Goal: Transaction & Acquisition: Book appointment/travel/reservation

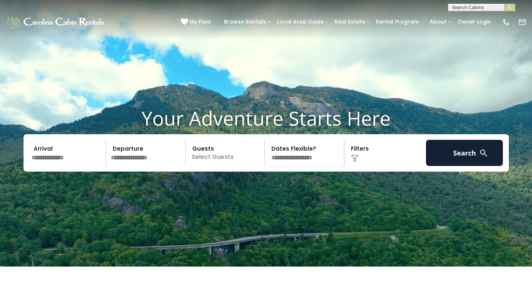
scroll to position [0, 0]
click at [470, 5] on input "text" at bounding box center [481, 8] width 65 height 7
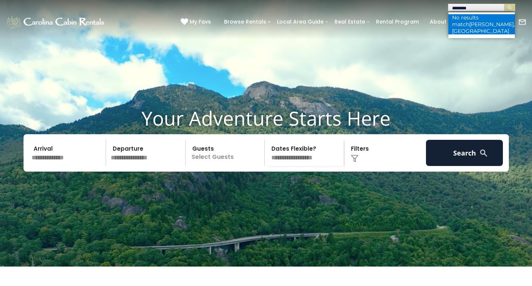
type input "********"
click at [467, 21] on span "todd, nc" at bounding box center [483, 27] width 63 height 13
click at [472, 3] on div "**********" at bounding box center [266, 5] width 532 height 11
click at [60, 166] on input "text" at bounding box center [67, 153] width 77 height 26
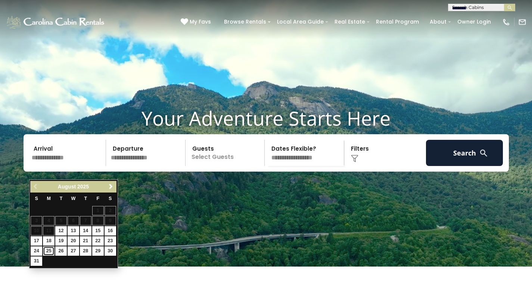
click at [48, 250] on link "25" at bounding box center [49, 250] width 12 height 9
type input "*******"
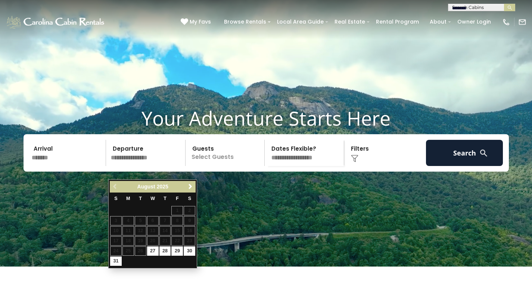
click at [142, 249] on table "S M T W T F S 1 2 3 4 5 6 7 8 9 10 11 12 13 14 15 16 17 18 19 20 21 22 23 24 25…" at bounding box center [153, 229] width 86 height 74
click at [59, 166] on input "*******" at bounding box center [67, 153] width 77 height 26
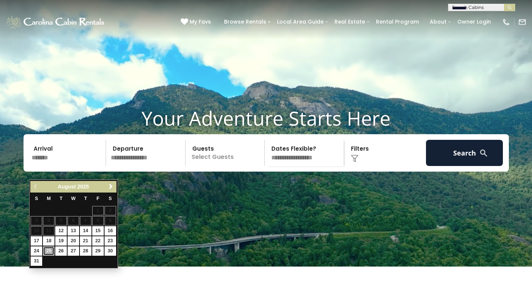
click at [44, 251] on link "25" at bounding box center [49, 250] width 12 height 9
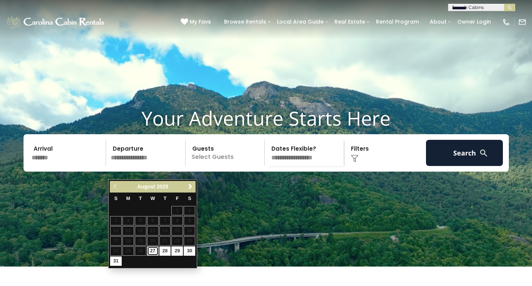
click at [153, 250] on link "27" at bounding box center [153, 250] width 12 height 9
type input "*******"
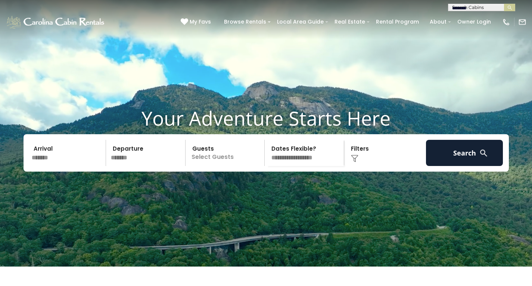
click at [220, 166] on p "Select Guests" at bounding box center [226, 153] width 77 height 26
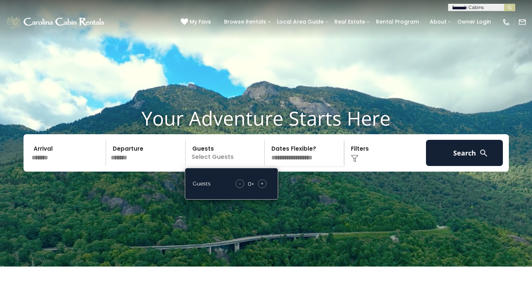
click at [261, 187] on span "+" at bounding box center [262, 183] width 3 height 7
click at [317, 164] on select "**********" at bounding box center [305, 153] width 77 height 26
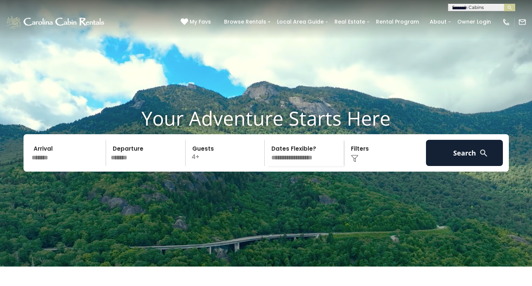
click at [349, 166] on div "Click to Choose" at bounding box center [385, 153] width 77 height 26
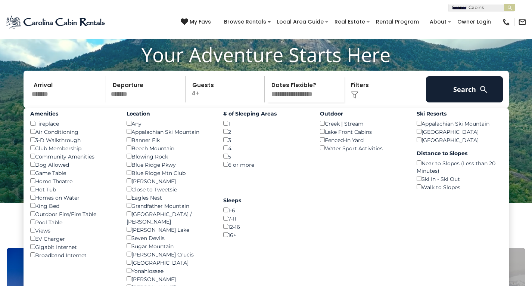
scroll to position [64, 0]
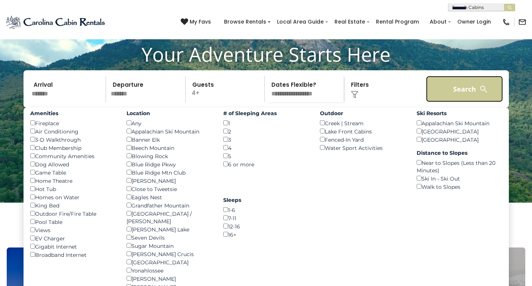
click at [464, 102] on button "Search" at bounding box center [464, 89] width 77 height 26
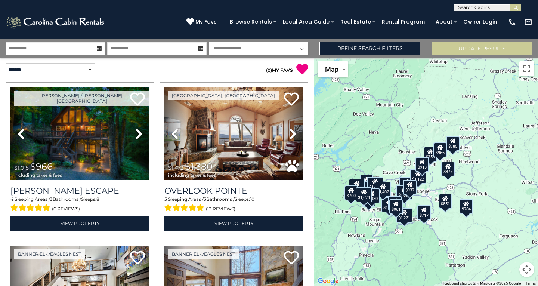
drag, startPoint x: 453, startPoint y: 123, endPoint x: 405, endPoint y: 151, distance: 55.1
click at [405, 151] on div "$966 $1,380 $1,500 $1,624 $784 $1,455 $861 $935 $717 $785 $575 $827 $1,132 $1,6…" at bounding box center [426, 172] width 224 height 228
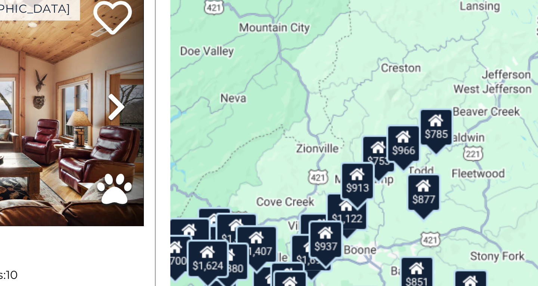
drag, startPoint x: 421, startPoint y: 140, endPoint x: 379, endPoint y: 134, distance: 42.3
click at [379, 134] on div "$966 $1,380 $1,500 $1,624 $784 $1,455 $861 $935 $717 $785 $575 $827 $1,132 $1,6…" at bounding box center [426, 172] width 224 height 228
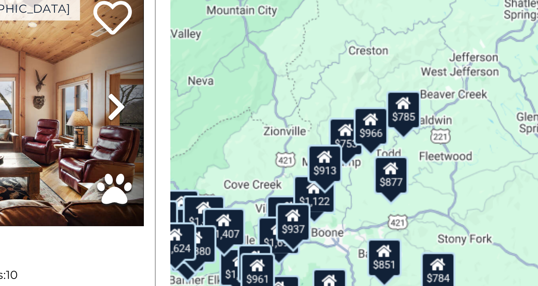
click at [381, 148] on div "$753" at bounding box center [381, 144] width 13 height 15
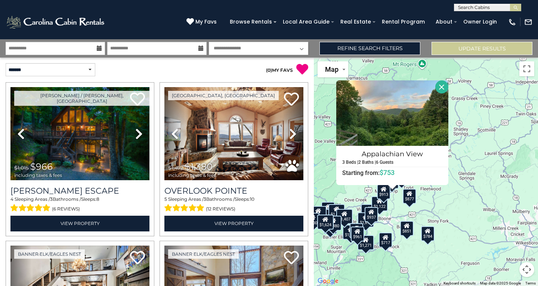
click at [488, 253] on div "$966 $1,380 $1,500 $1,624 $784 $1,455 $861 $935 $717 $785 $575 $827 $1,132 $1,6…" at bounding box center [426, 172] width 224 height 228
click at [417, 117] on img at bounding box center [392, 112] width 112 height 65
click at [439, 89] on button "Close" at bounding box center [441, 86] width 13 height 13
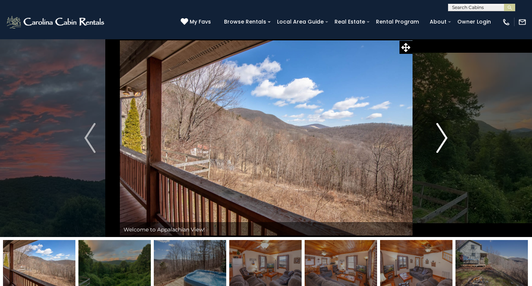
click at [442, 151] on img "Next" at bounding box center [442, 138] width 11 height 30
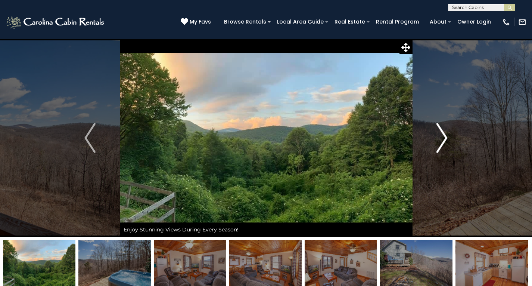
click at [442, 151] on img "Next" at bounding box center [442, 138] width 11 height 30
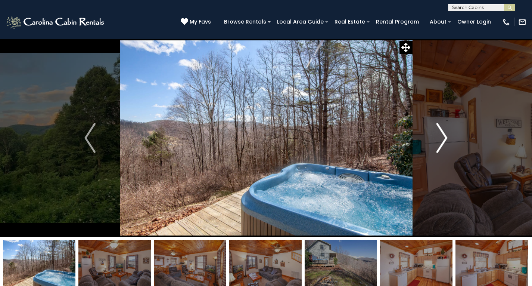
click at [442, 151] on img "Next" at bounding box center [442, 138] width 11 height 30
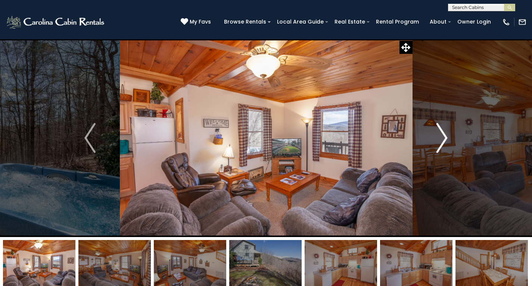
click at [442, 151] on img "Next" at bounding box center [442, 138] width 11 height 30
